Goal: Information Seeking & Learning: Check status

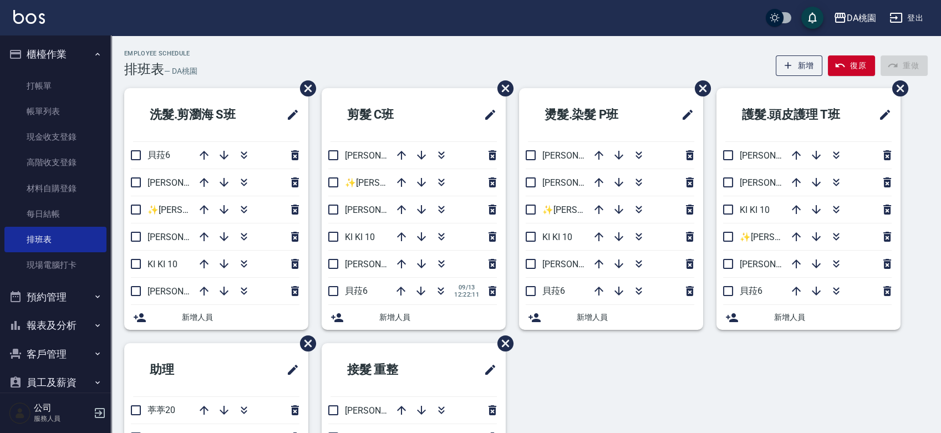
click at [60, 322] on button "報表及分析" at bounding box center [55, 325] width 102 height 29
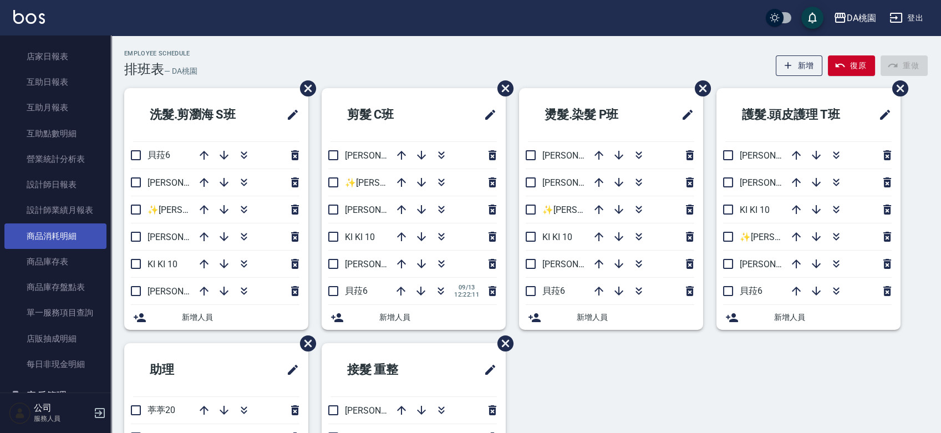
scroll to position [308, 0]
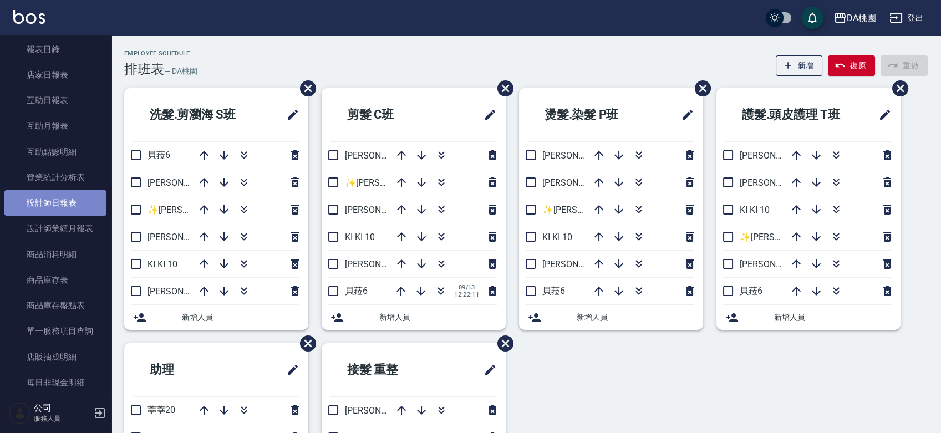
click at [58, 205] on link "設計師日報表" at bounding box center [55, 202] width 102 height 25
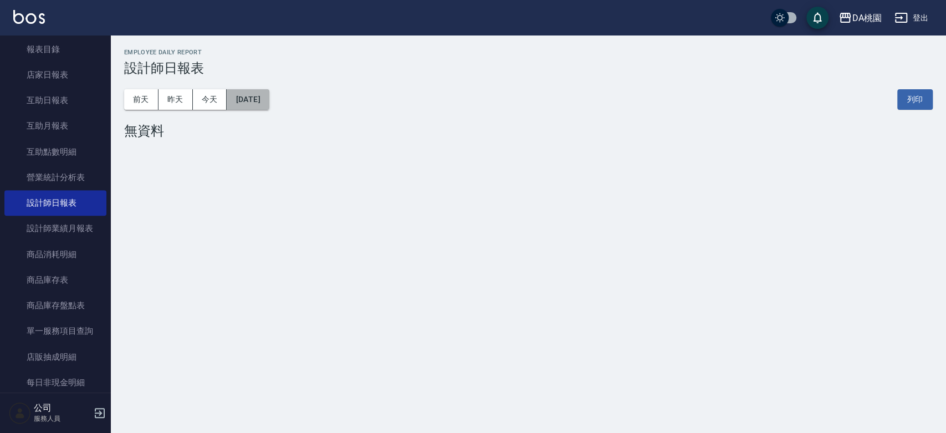
click at [269, 103] on button "[DATE]" at bounding box center [248, 99] width 42 height 21
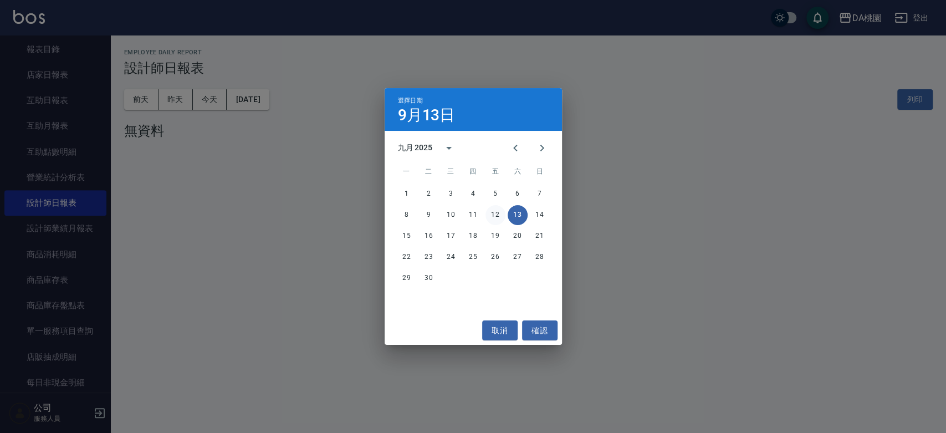
click at [497, 212] on button "12" at bounding box center [496, 215] width 20 height 20
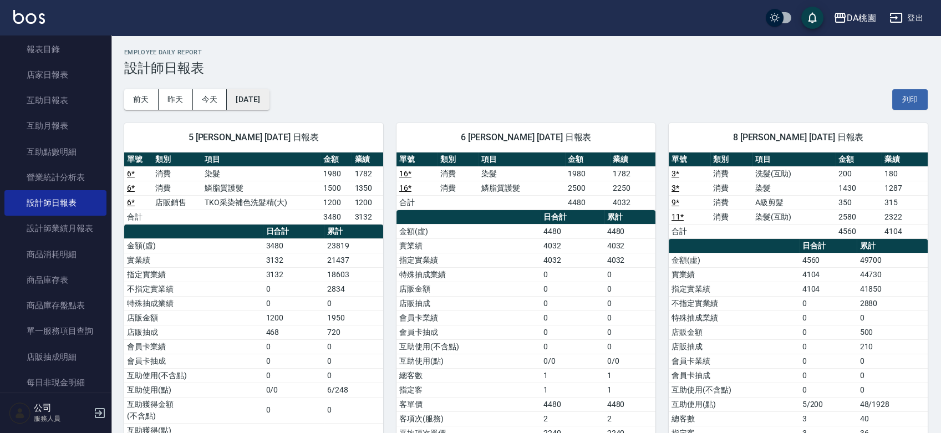
click at [268, 103] on button "[DATE]" at bounding box center [248, 99] width 42 height 21
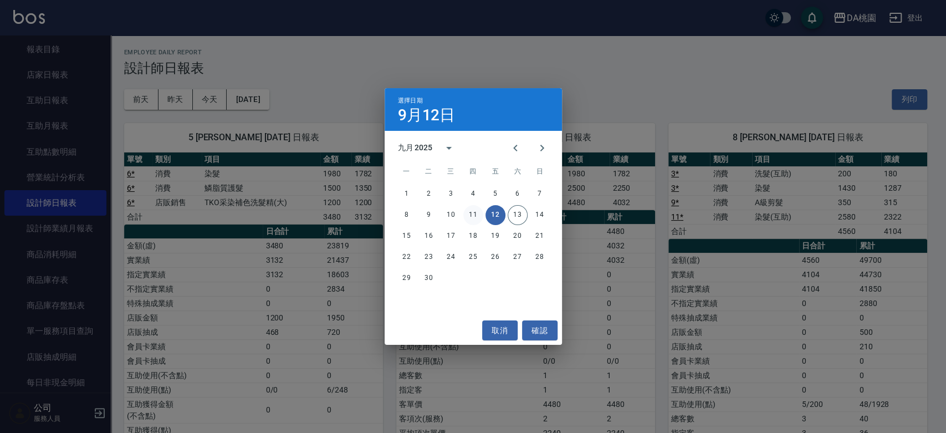
click at [477, 213] on button "11" at bounding box center [473, 215] width 20 height 20
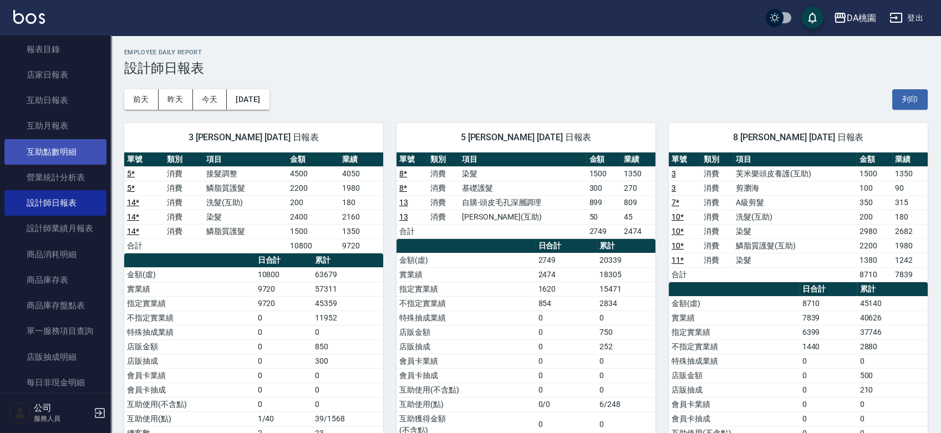
scroll to position [62, 0]
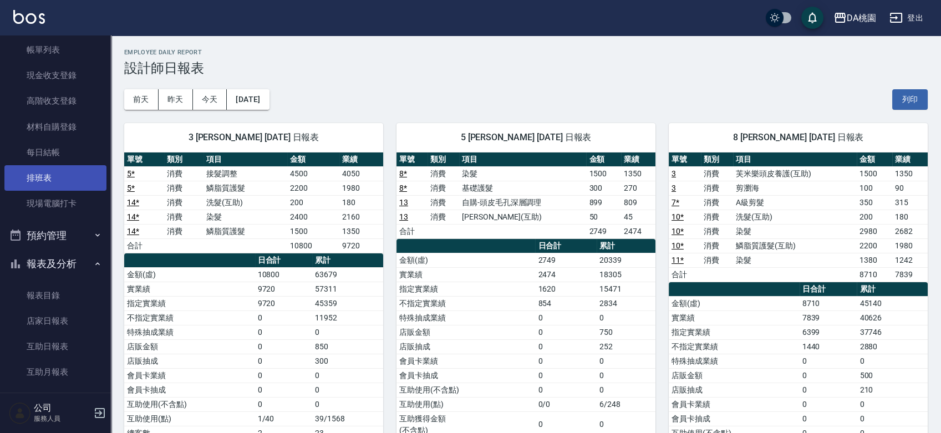
click at [52, 172] on link "排班表" at bounding box center [55, 177] width 102 height 25
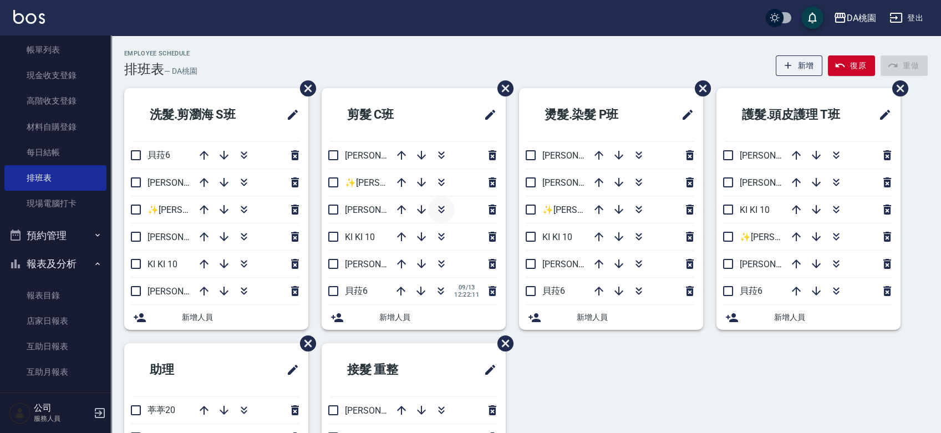
click at [448, 210] on button "button" at bounding box center [441, 209] width 27 height 27
click at [424, 290] on icon "button" at bounding box center [420, 291] width 9 height 9
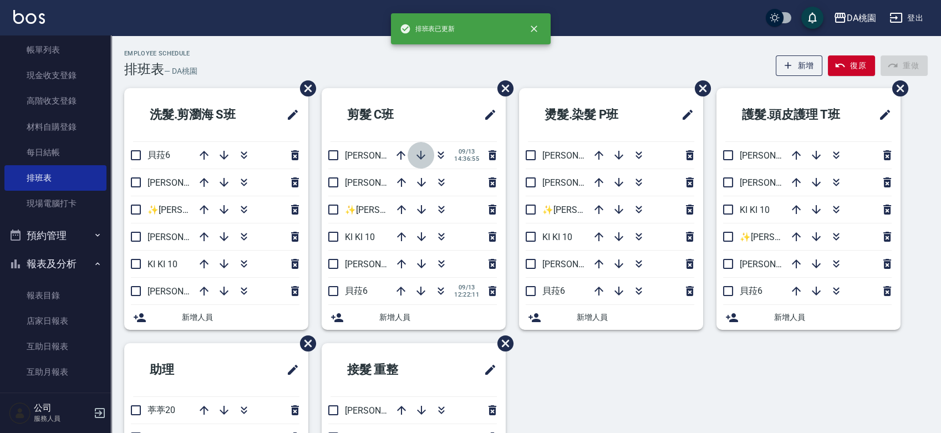
click at [420, 159] on icon "button" at bounding box center [420, 155] width 13 height 13
click at [328, 181] on input "checkbox" at bounding box center [332, 182] width 23 height 23
click at [333, 186] on input "checkbox" at bounding box center [332, 182] width 23 height 23
checkbox input "false"
